Goal: Go to known website: Go to known website

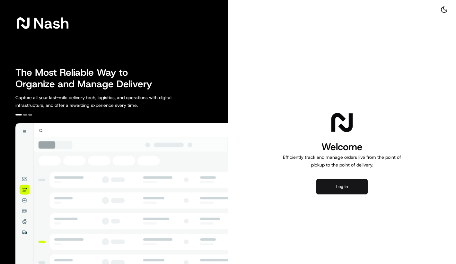
click at [340, 180] on button "Log in" at bounding box center [341, 186] width 51 height 15
